Goal: Task Accomplishment & Management: Manage account settings

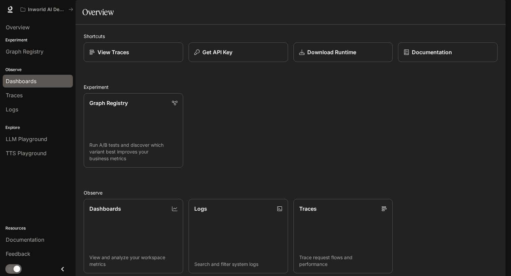
click at [39, 82] on div "Dashboards" at bounding box center [38, 81] width 64 height 8
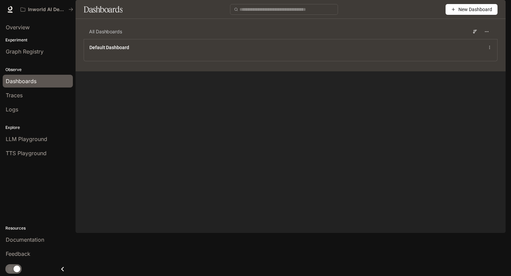
click at [499, 12] on img "button" at bounding box center [495, 9] width 9 height 9
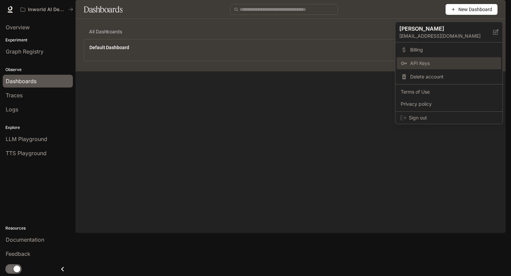
click at [445, 62] on span "API Keys" at bounding box center [453, 63] width 87 height 7
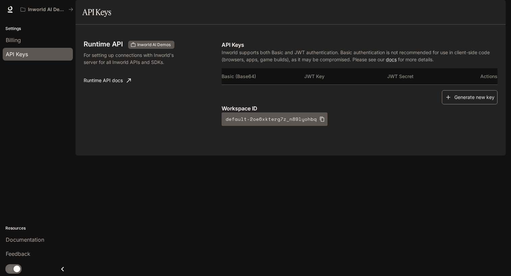
click at [473, 105] on button "Generate new key" at bounding box center [470, 97] width 56 height 14
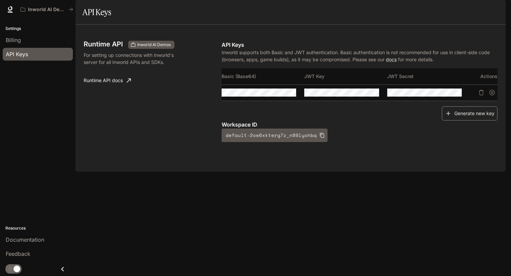
click at [448, 117] on icon "button" at bounding box center [448, 113] width 7 height 7
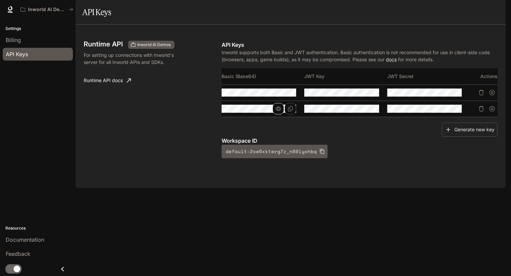
click at [281, 115] on button "button" at bounding box center [277, 108] width 11 height 11
click at [345, 142] on div "API Keys Inworld supports both Basic and JWT authentication. Basic authenticati…" at bounding box center [359, 100] width 276 height 118
click at [282, 63] on p "Inworld supports both Basic and JWT authentication. Basic authentication is not…" at bounding box center [359, 56] width 276 height 14
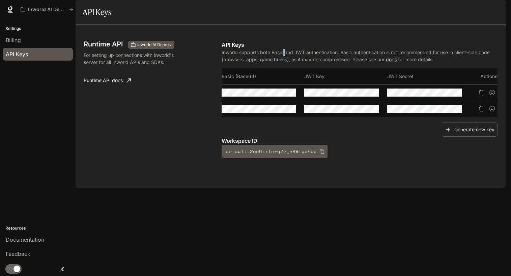
click at [282, 63] on p "Inworld supports both Basic and JWT authentication. Basic authentication is not…" at bounding box center [359, 56] width 276 height 14
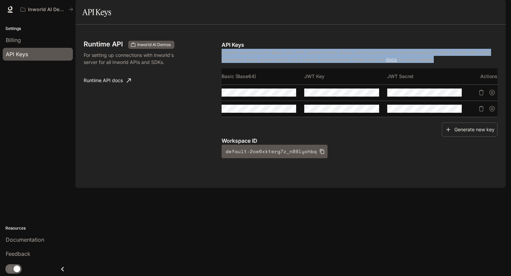
click at [298, 63] on p "Inworld supports both Basic and JWT authentication. Basic authentication is not…" at bounding box center [359, 56] width 276 height 14
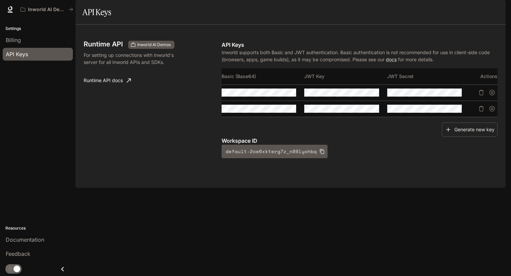
click at [297, 58] on div "Runtime API Inworld AI Demos For setting up connections with Inworld's server f…" at bounding box center [291, 106] width 414 height 147
click at [288, 112] on icon "Copy Basic (Base64)" at bounding box center [290, 108] width 5 height 5
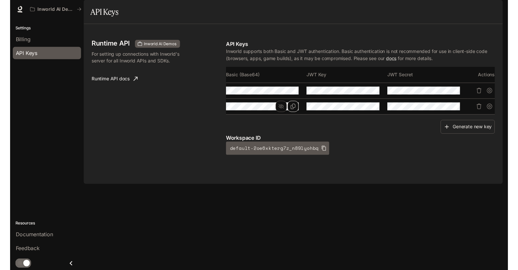
scroll to position [0, 35]
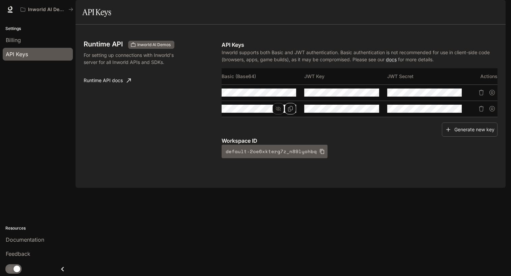
click at [401, 180] on div "Runtime API Inworld AI Demos For setting up connections with Inworld's server f…" at bounding box center [291, 106] width 414 height 147
click at [479, 137] on button "Generate new key" at bounding box center [470, 130] width 56 height 14
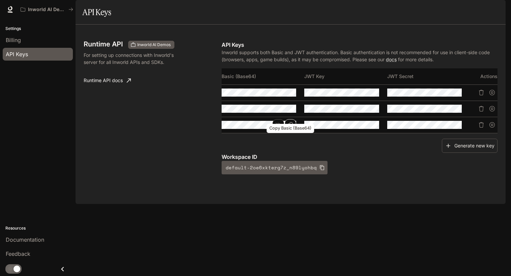
click at [291, 128] on icon "Copy Basic (Base64)" at bounding box center [290, 124] width 5 height 5
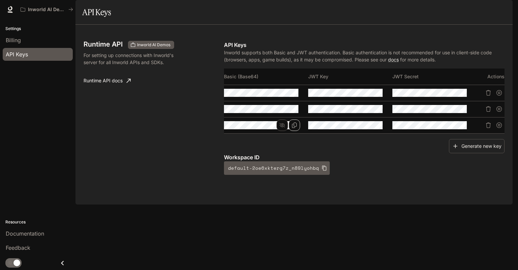
scroll to position [0, 359]
